Goal: Check status: Check status

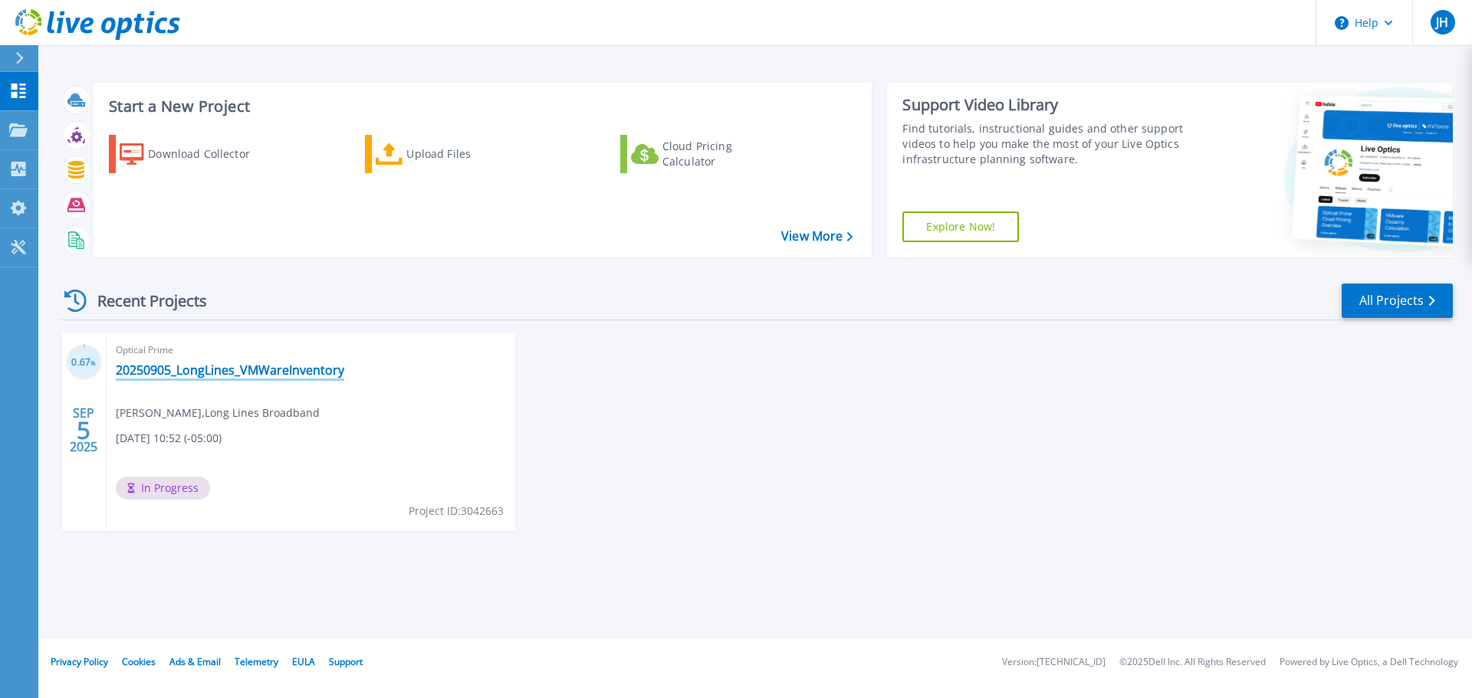
click at [247, 366] on link "20250905_LongLines_VMWareInventory" at bounding box center [230, 370] width 228 height 15
click at [320, 371] on link "20250905_LongLines_VMWareInventory" at bounding box center [230, 370] width 228 height 15
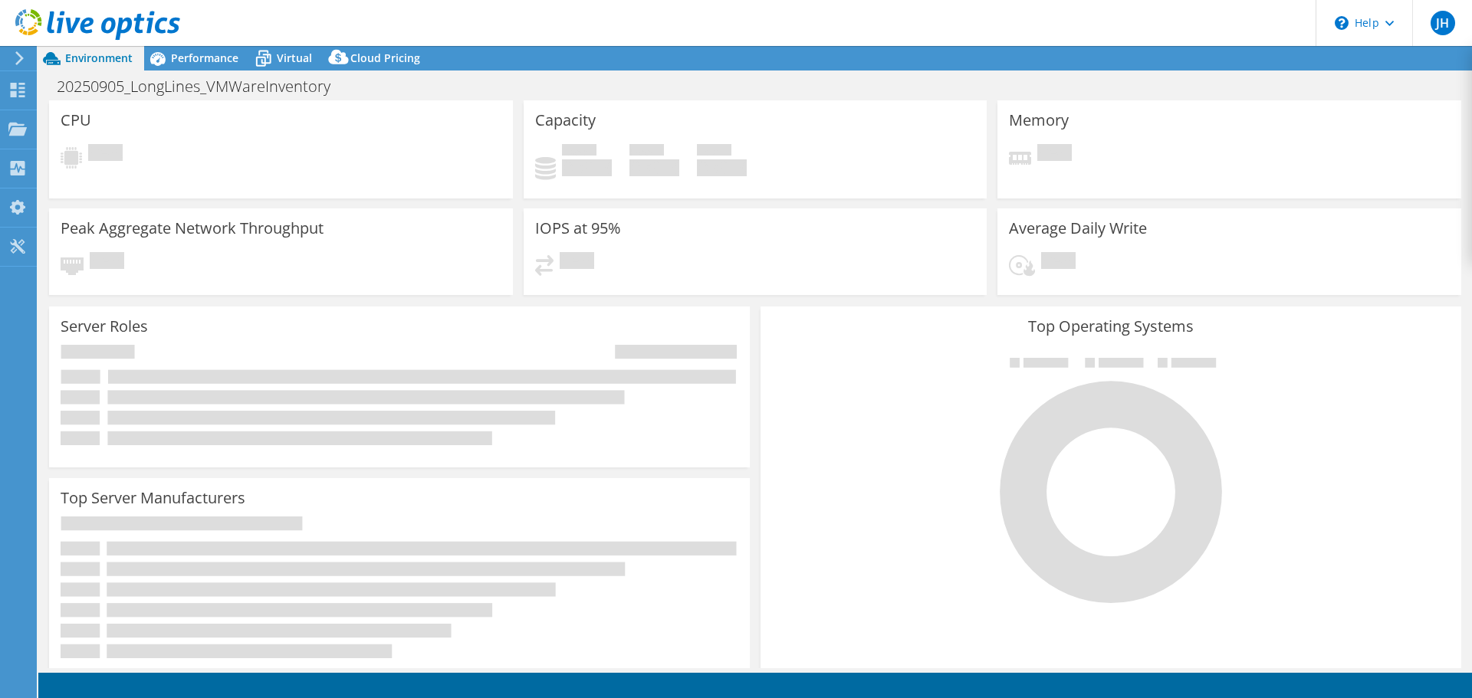
select select "USD"
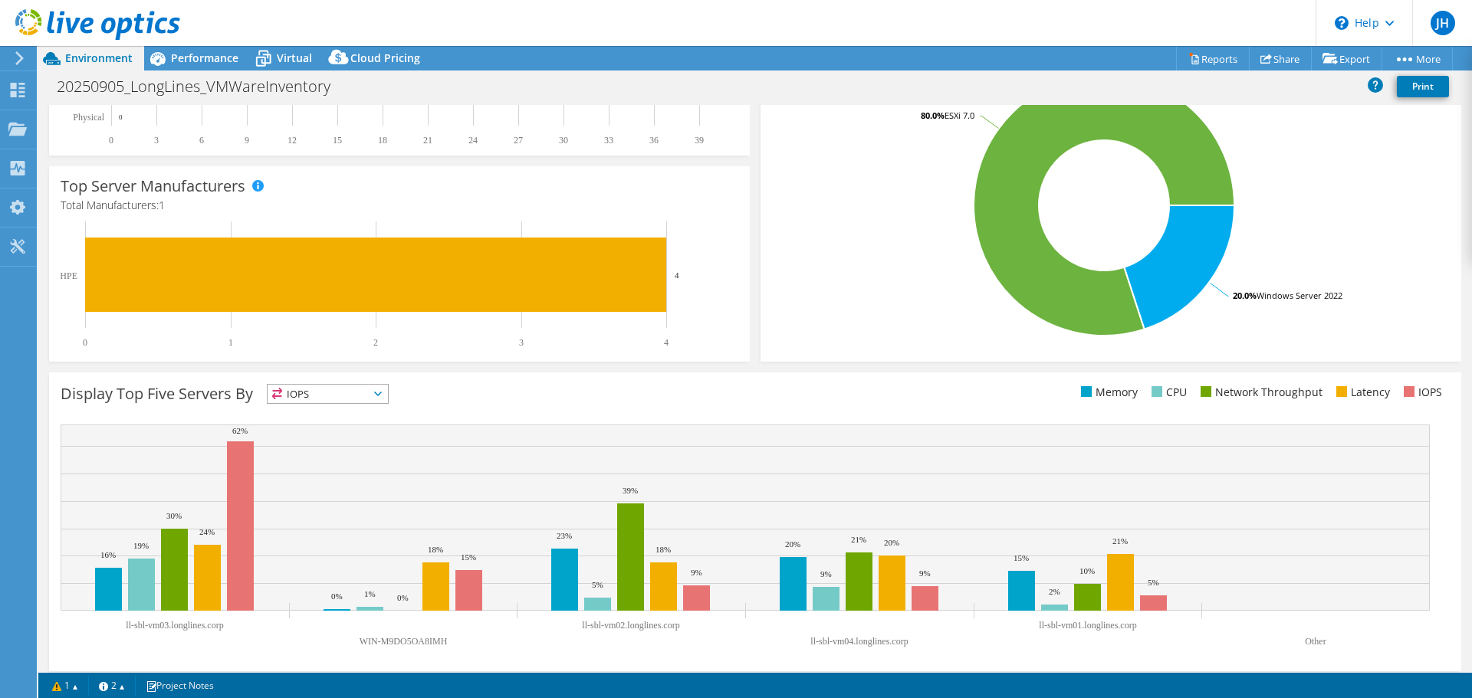
scroll to position [325, 0]
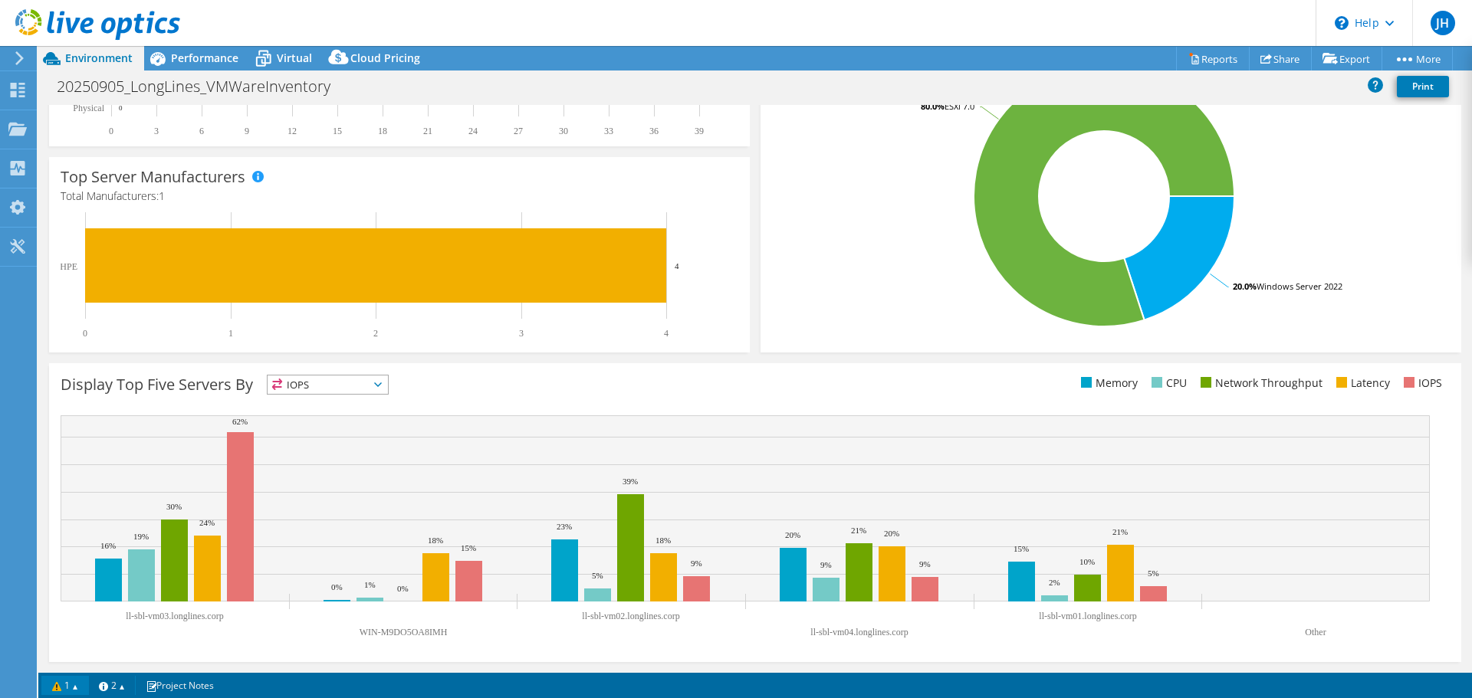
click at [72, 694] on link "1" at bounding box center [65, 685] width 48 height 19
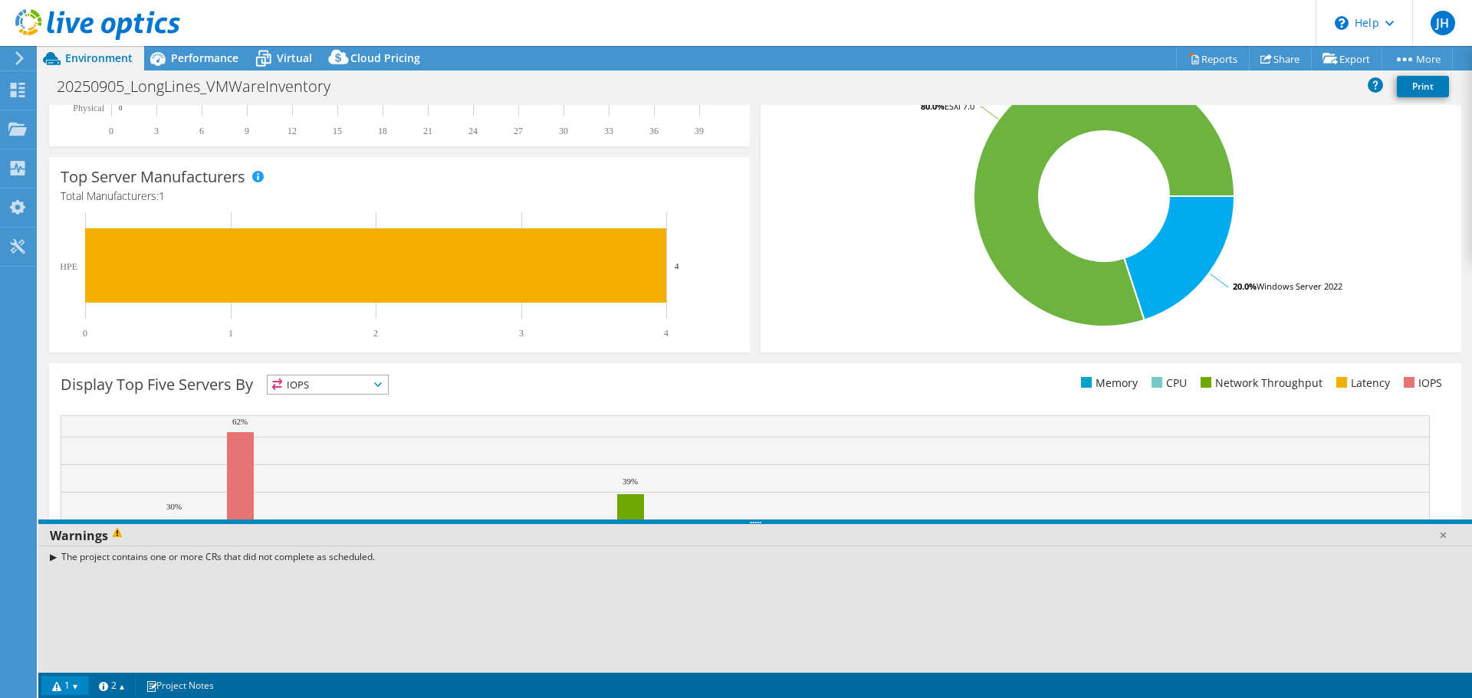
click at [72, 694] on link "1" at bounding box center [65, 685] width 48 height 19
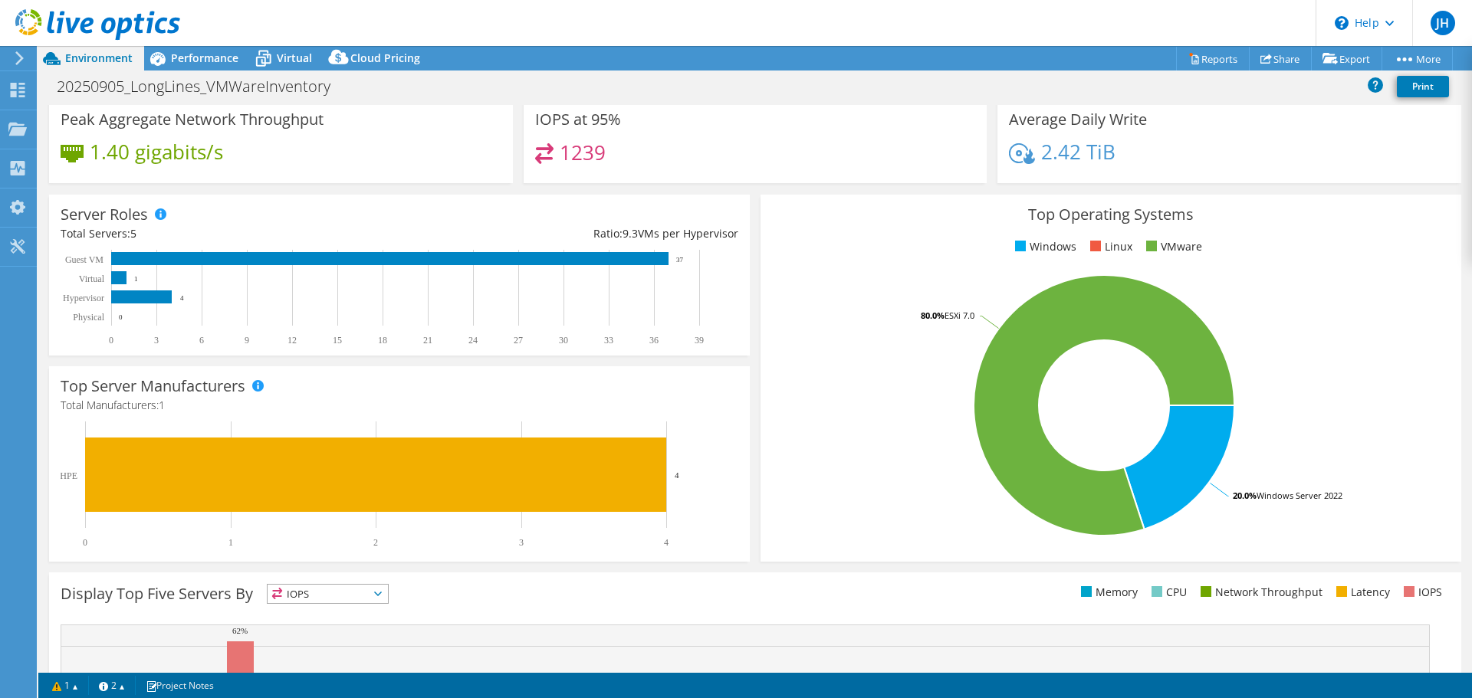
scroll to position [0, 0]
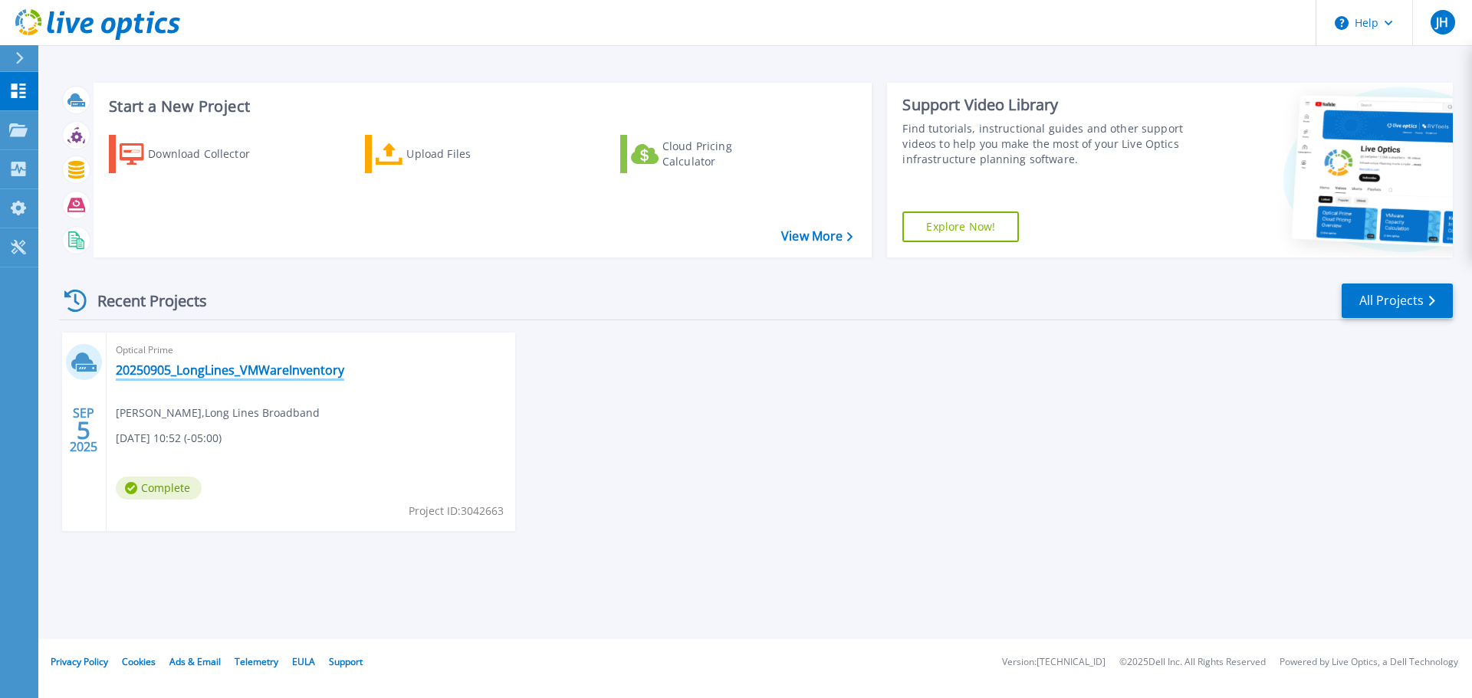
click at [181, 366] on link "20250905_LongLines_VMWareInventory" at bounding box center [230, 370] width 228 height 15
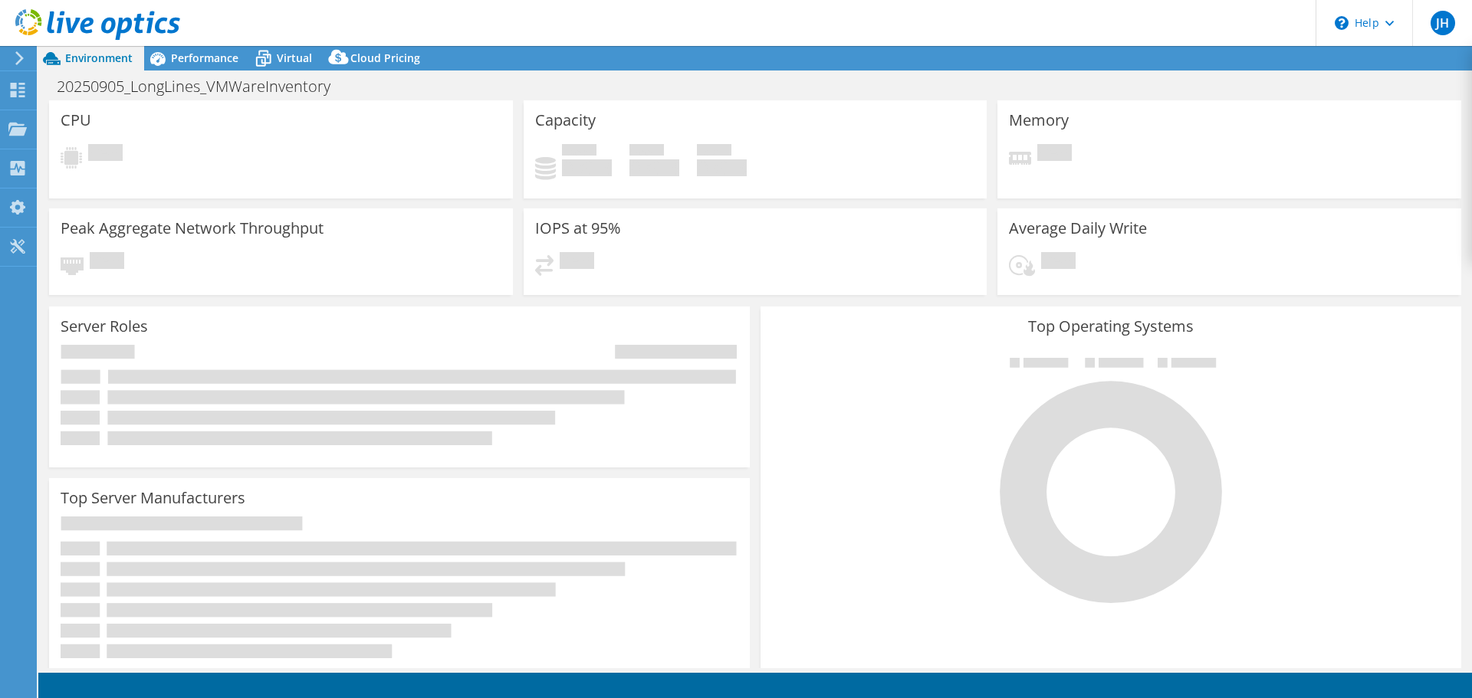
select select "USD"
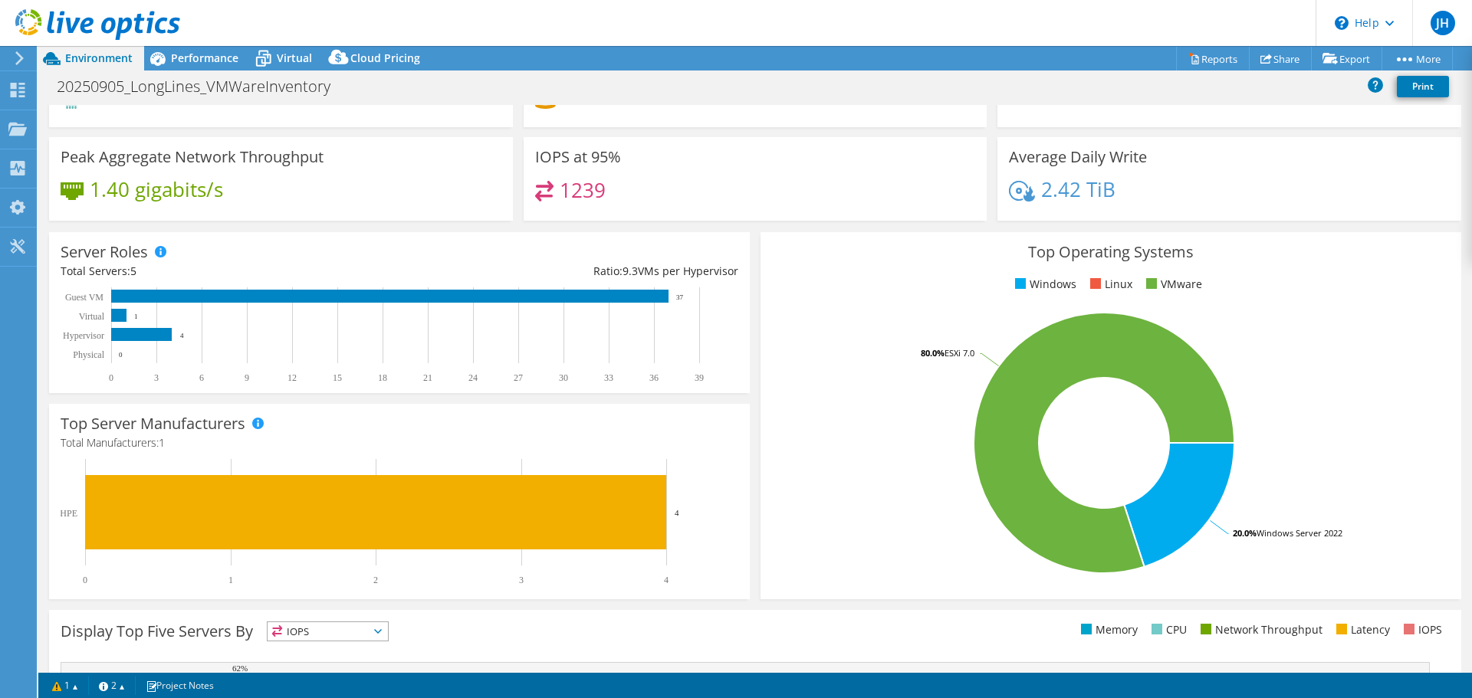
scroll to position [325, 0]
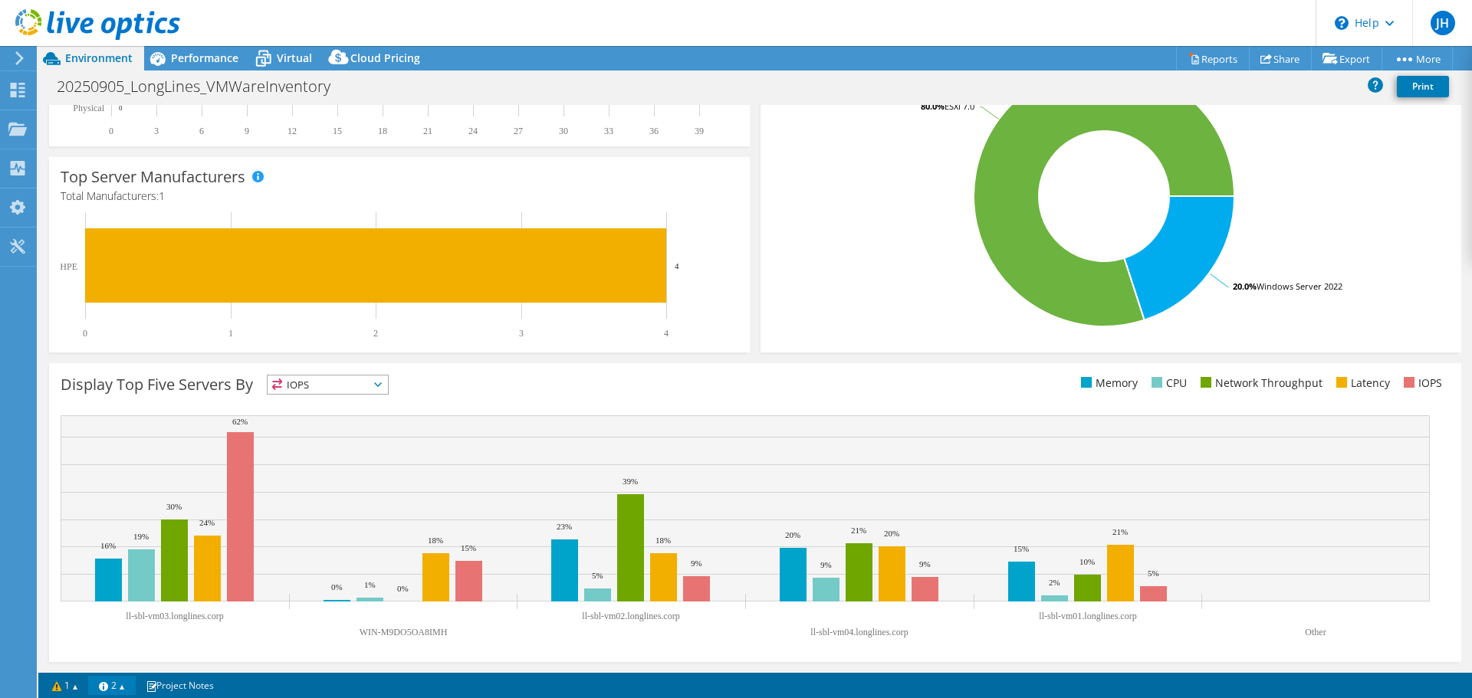
click at [131, 687] on link "2" at bounding box center [112, 685] width 48 height 19
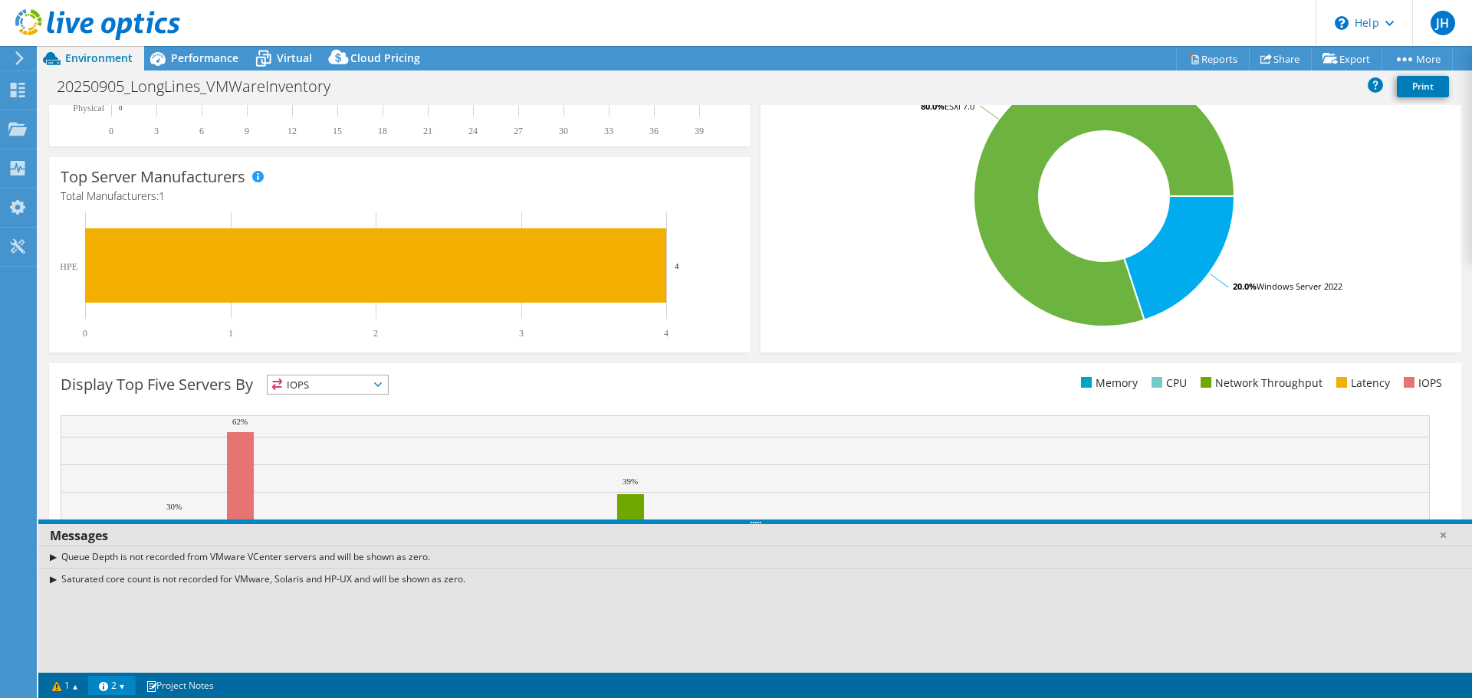
click at [131, 686] on link "2" at bounding box center [112, 685] width 48 height 19
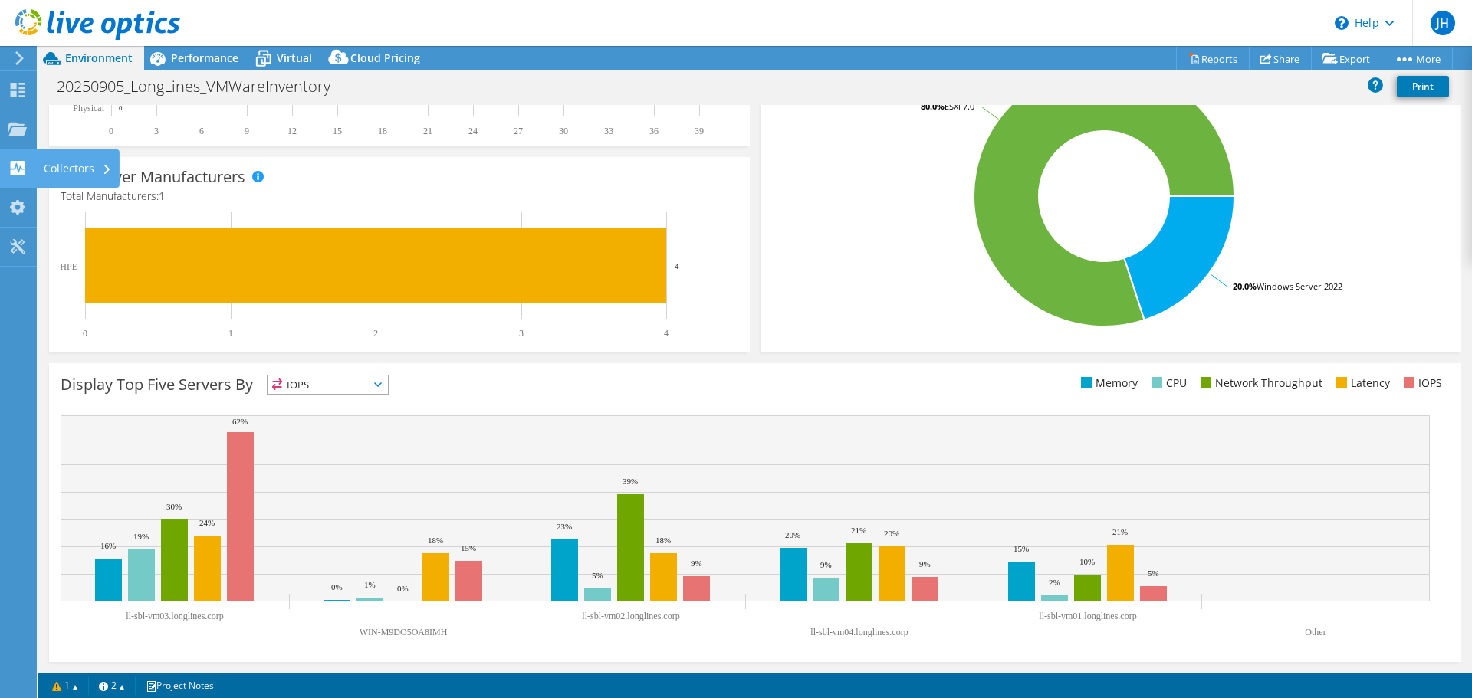
click at [11, 174] on use at bounding box center [18, 168] width 15 height 15
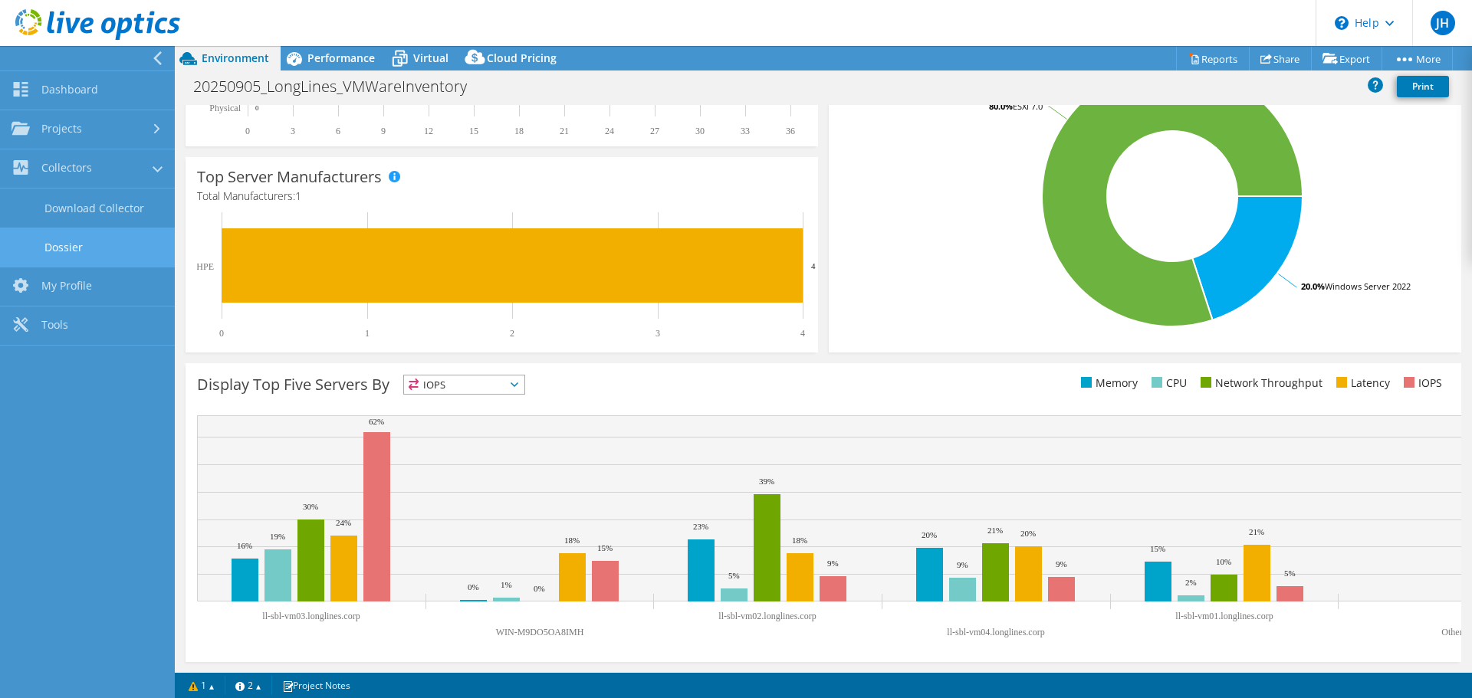
click at [96, 248] on link "Dossier" at bounding box center [87, 247] width 175 height 39
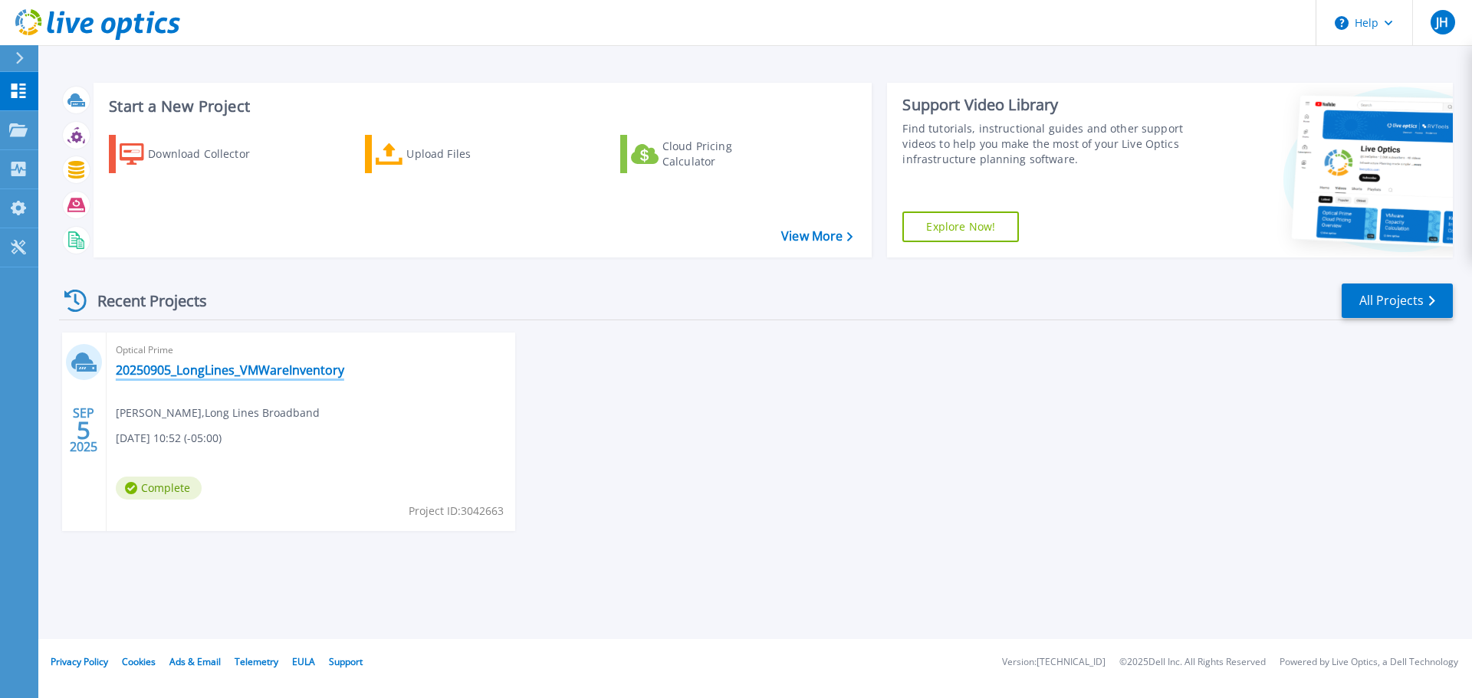
click at [292, 373] on link "20250905_LongLines_VMWareInventory" at bounding box center [230, 370] width 228 height 15
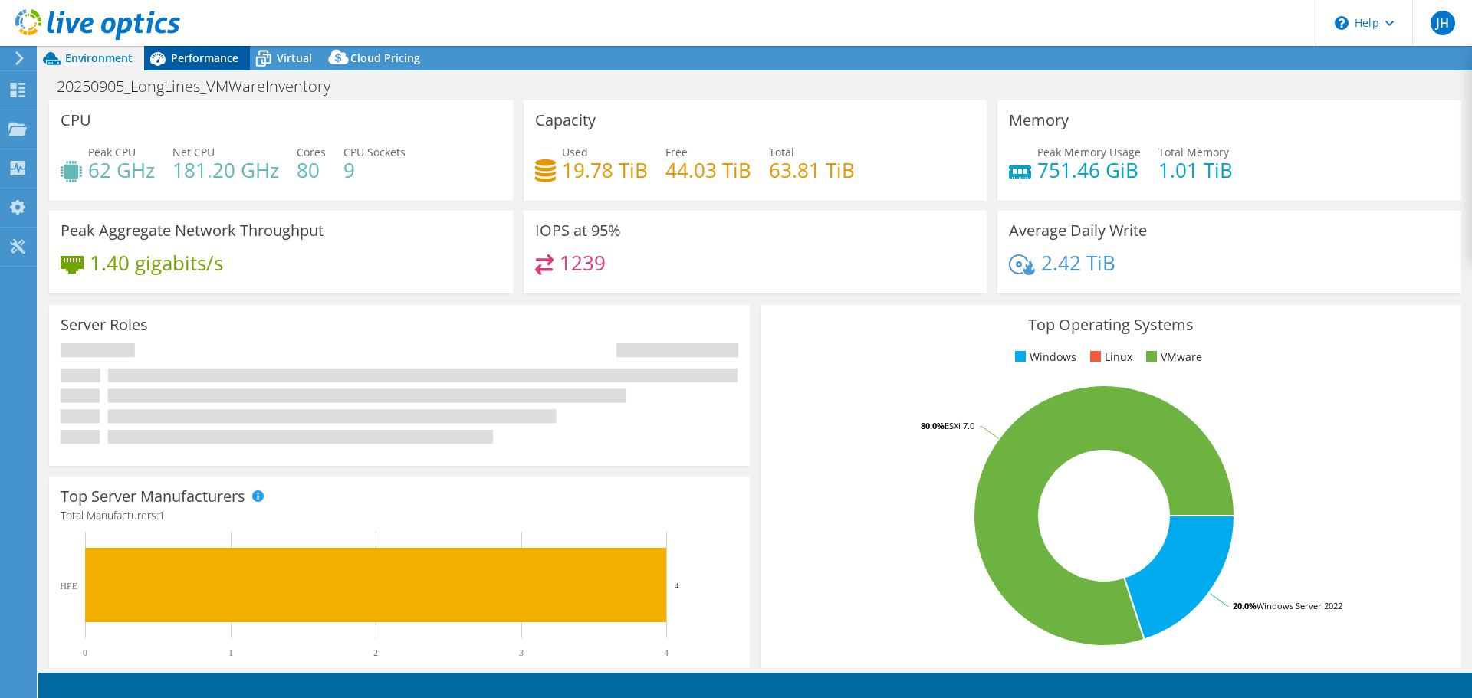
click at [179, 63] on span "Performance" at bounding box center [204, 58] width 67 height 15
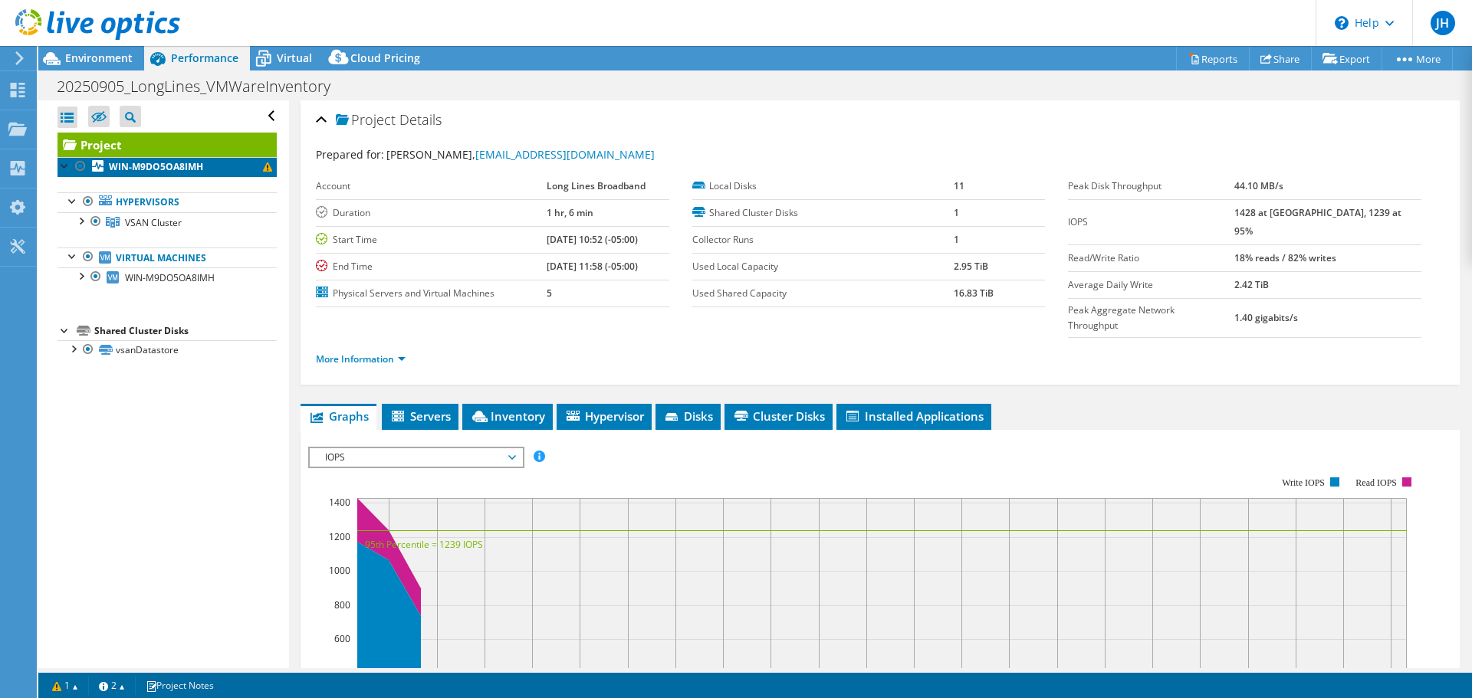
click at [263, 167] on span at bounding box center [267, 167] width 9 height 9
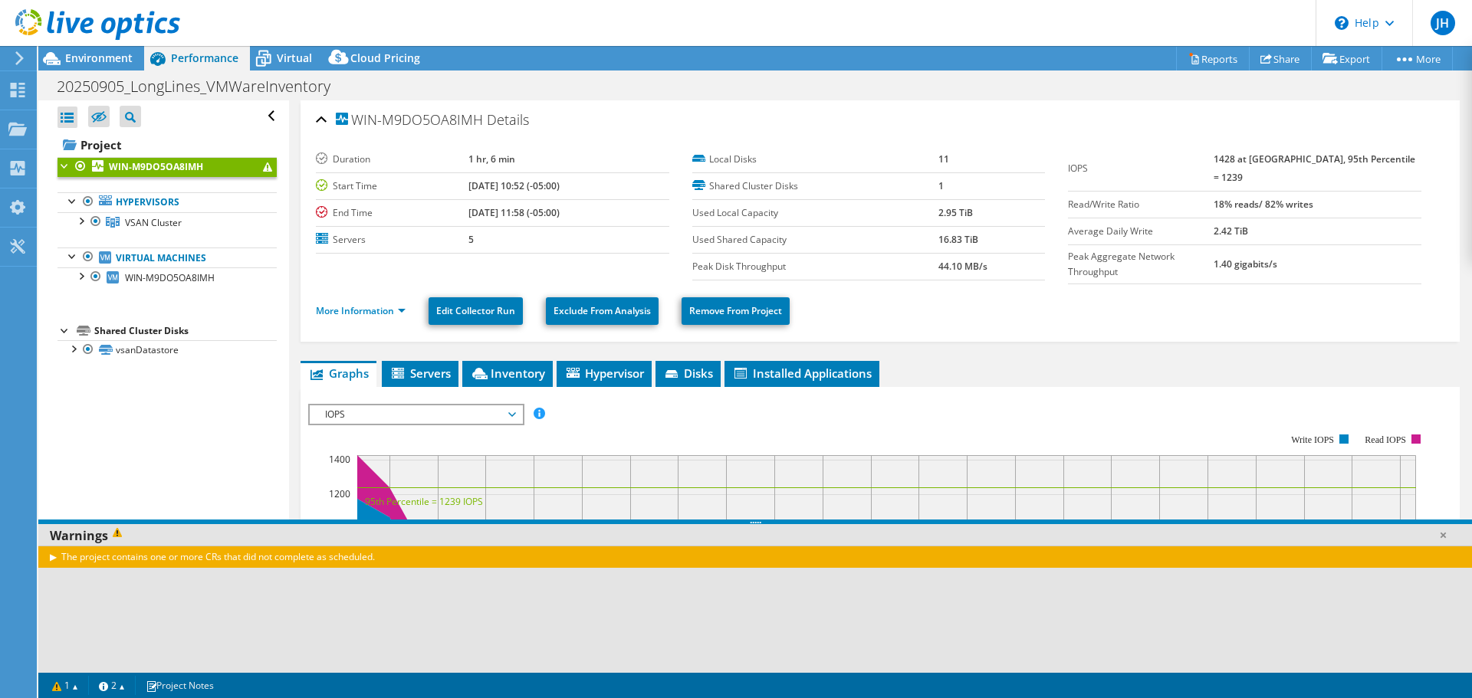
click at [263, 167] on span at bounding box center [267, 167] width 9 height 9
click at [50, 559] on div "The project contains one or more CRs that did not complete as scheduled." at bounding box center [755, 557] width 1434 height 22
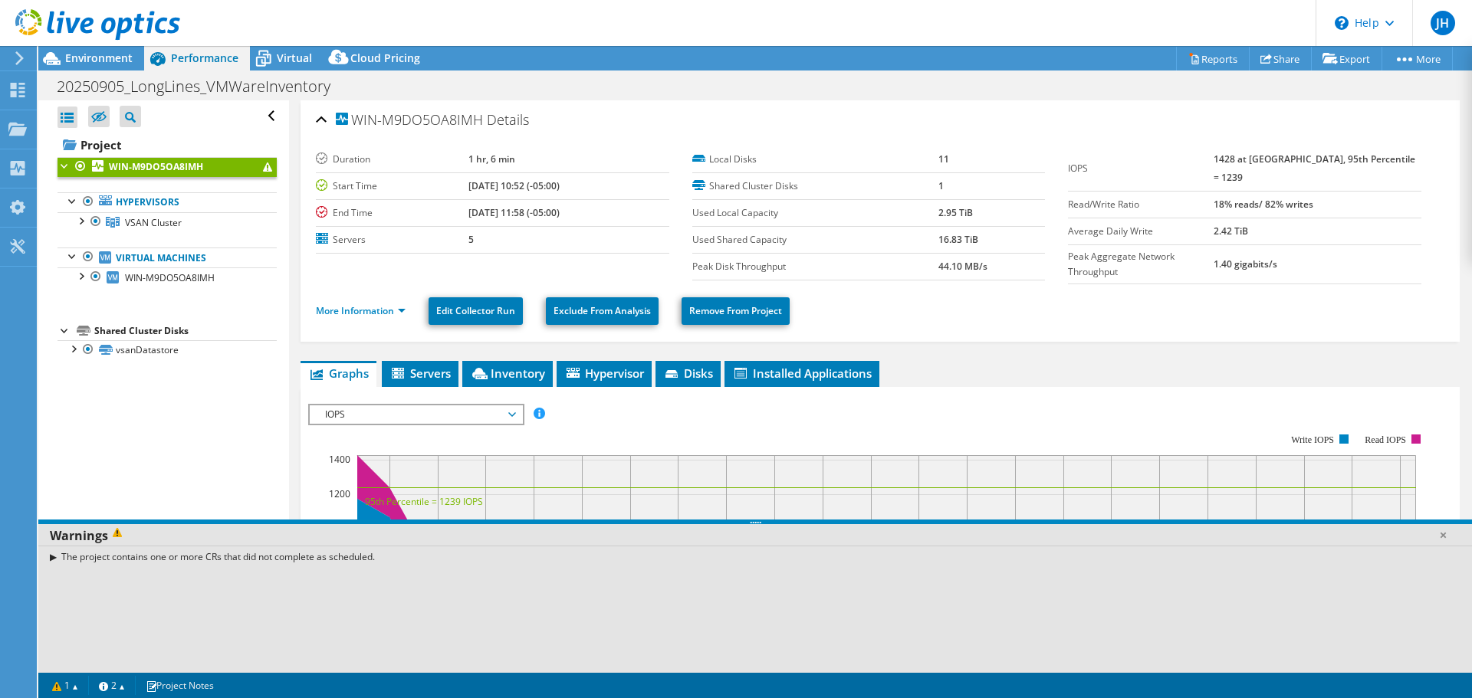
click at [53, 557] on div "The project contains one or more CRs that did not complete as scheduled." at bounding box center [755, 557] width 1434 height 22
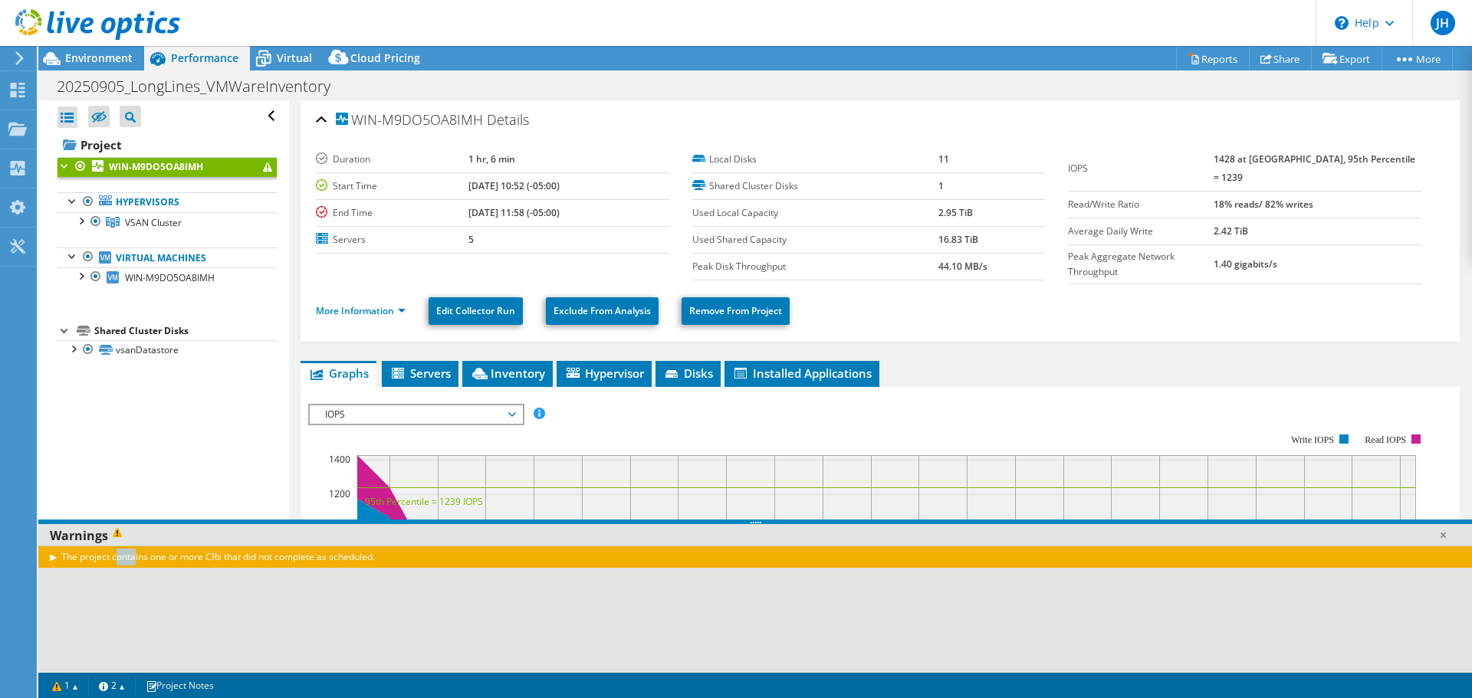
click at [54, 557] on div "The project contains one or more CRs that did not complete as scheduled." at bounding box center [755, 557] width 1434 height 22
